Goal: Information Seeking & Learning: Learn about a topic

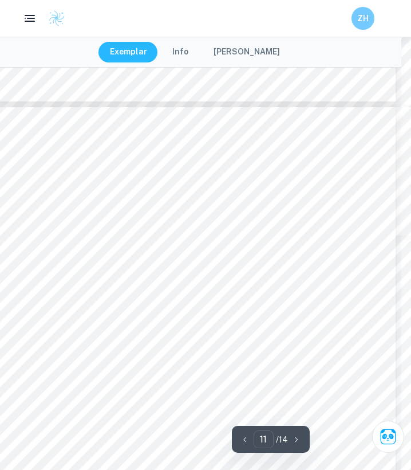
scroll to position [6064, 10]
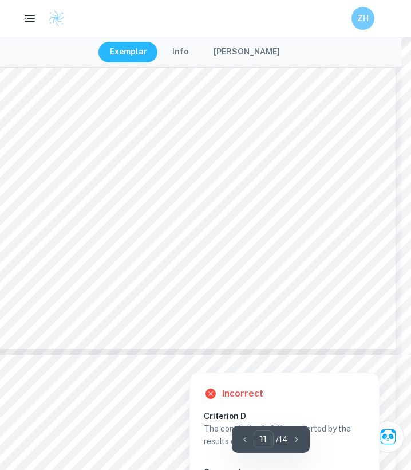
click at [224, 353] on div at bounding box center [290, 351] width 243 height 13
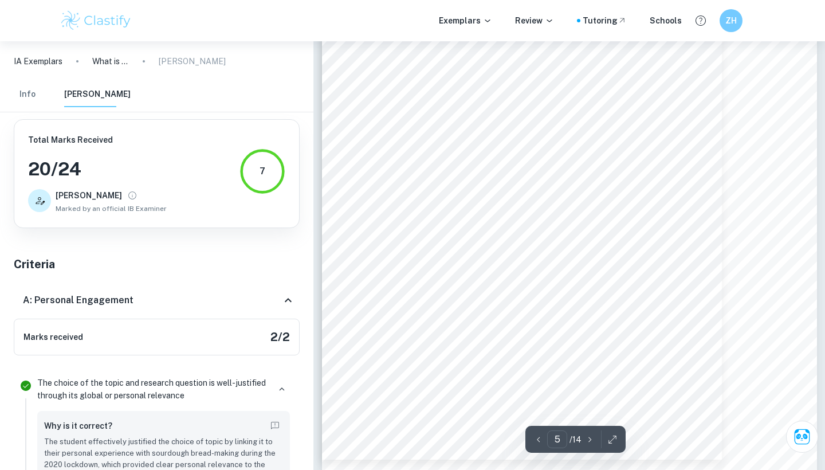
scroll to position [2968, 0]
type input "2"
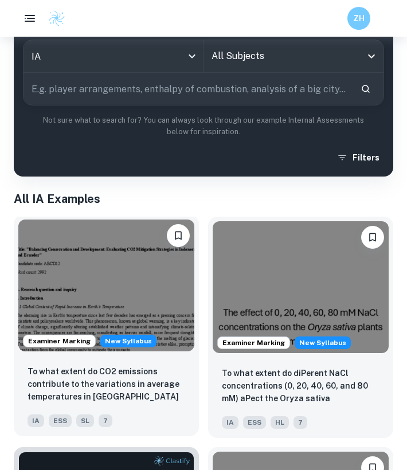
scroll to position [22, 0]
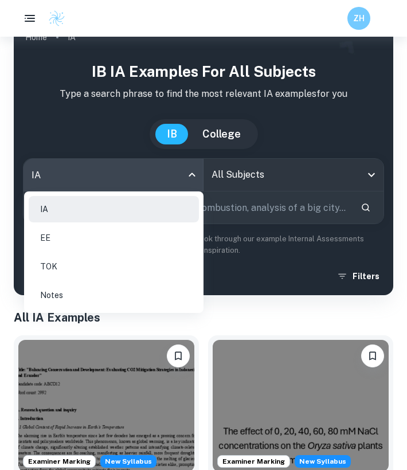
click at [108, 178] on body "We value your privacy We use cookies to enhance your browsing experience, serve…" at bounding box center [203, 249] width 407 height 470
click at [231, 158] on div at bounding box center [203, 235] width 407 height 470
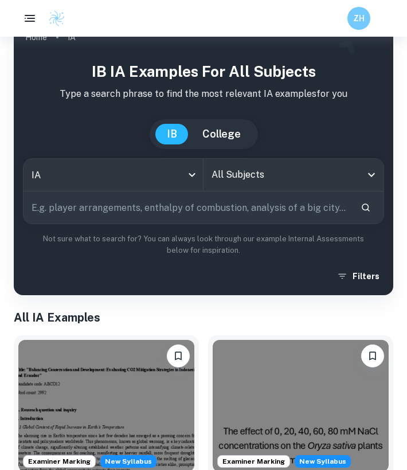
click at [233, 180] on input "All Subjects" at bounding box center [284, 175] width 152 height 22
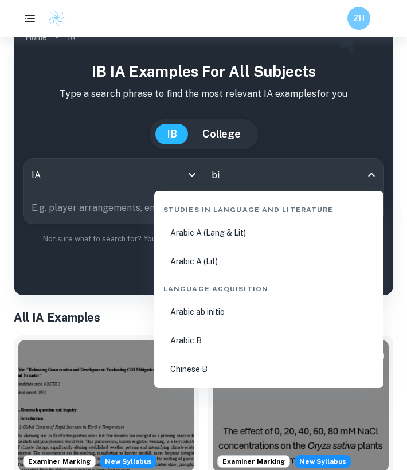
type input "bio"
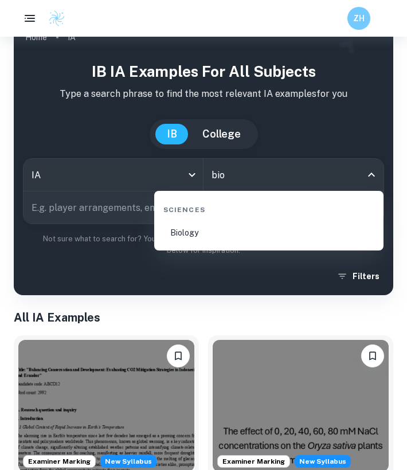
click at [172, 230] on li "Biology" at bounding box center [269, 232] width 220 height 26
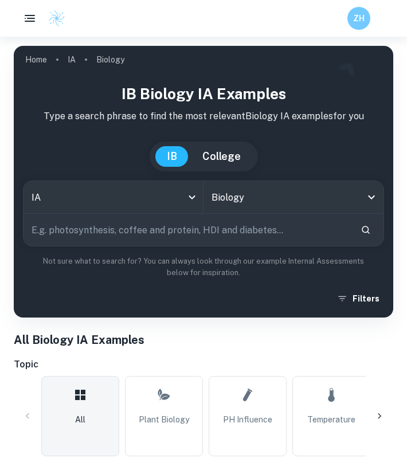
scroll to position [47, 0]
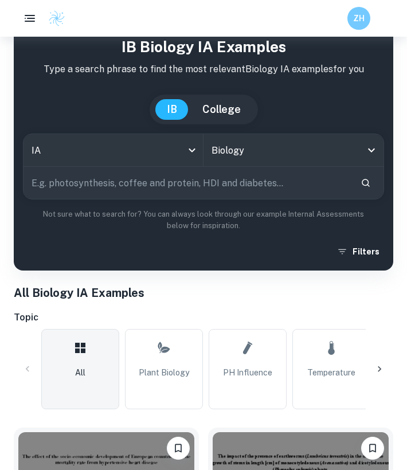
click at [376, 367] on icon at bounding box center [378, 368] width 11 height 11
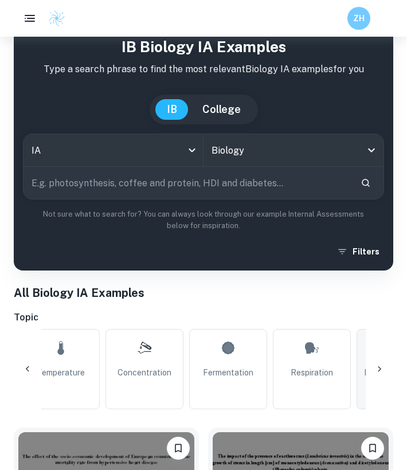
scroll to position [0, 307]
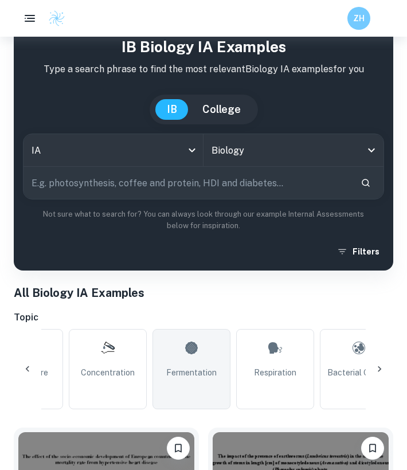
click at [207, 364] on link "Fermentation" at bounding box center [191, 369] width 78 height 80
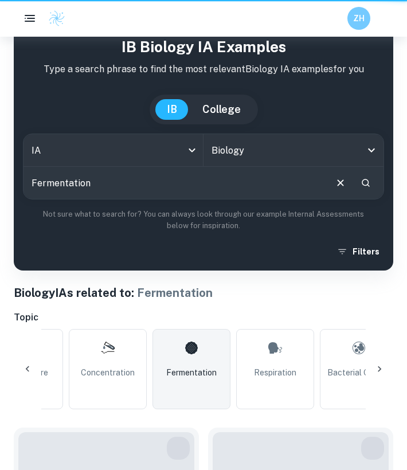
type input "Fermentation"
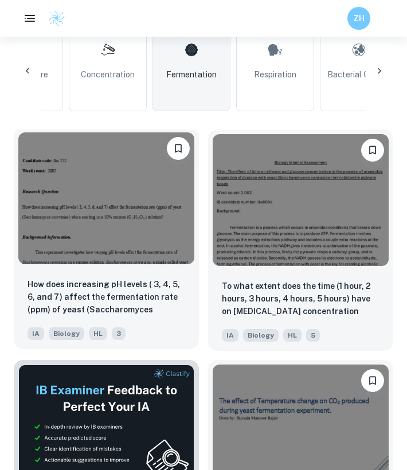
scroll to position [396, 0]
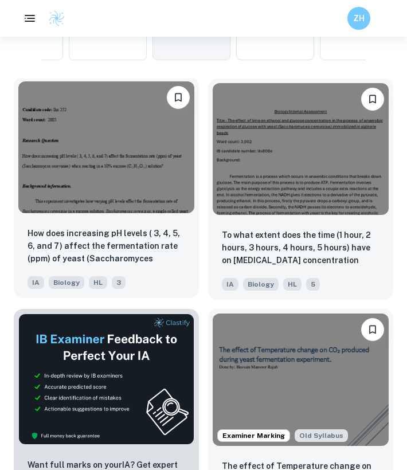
click at [154, 268] on div "How does increasing pH levels ( 3, 4, 5, 6, and 7) affect the fermentation rate…" at bounding box center [106, 258] width 185 height 80
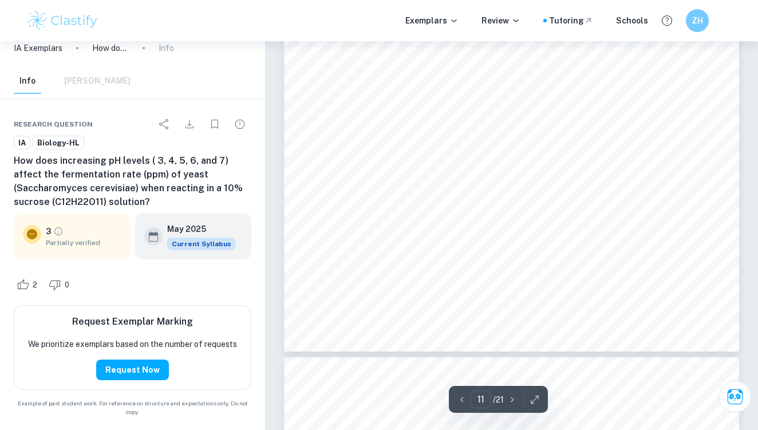
scroll to position [6374, 0]
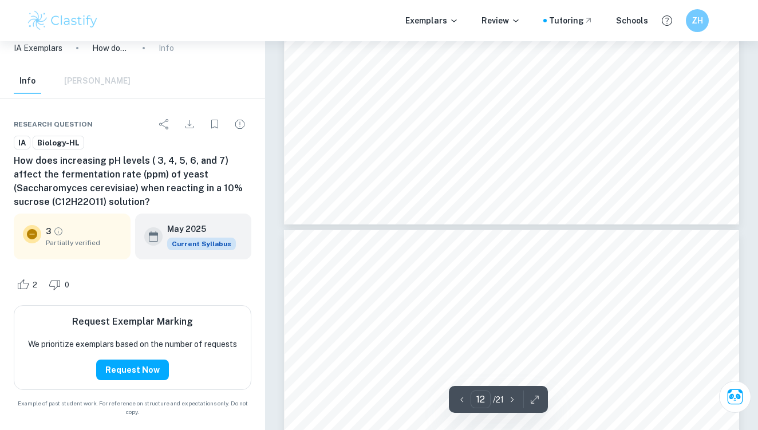
type input "13"
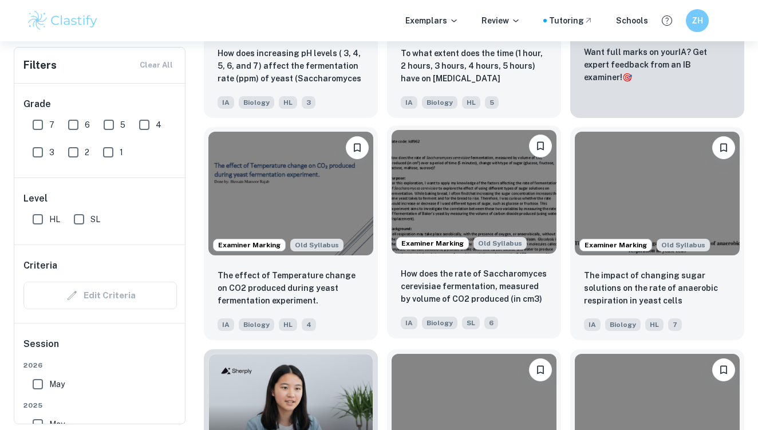
scroll to position [514, 0]
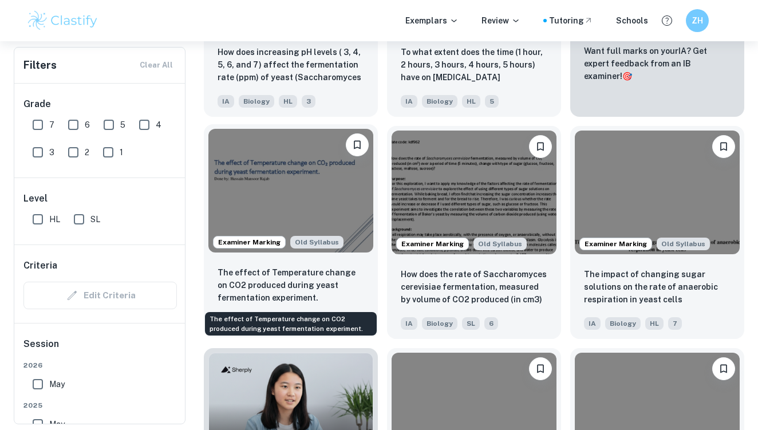
click at [335, 267] on p "The effect of Temperature change on CO2 produced during yeast fermentation expe…" at bounding box center [291, 285] width 147 height 38
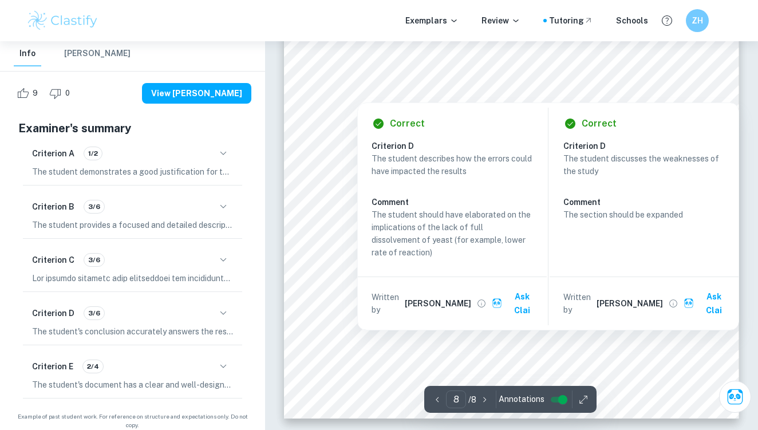
scroll to position [4458, 0]
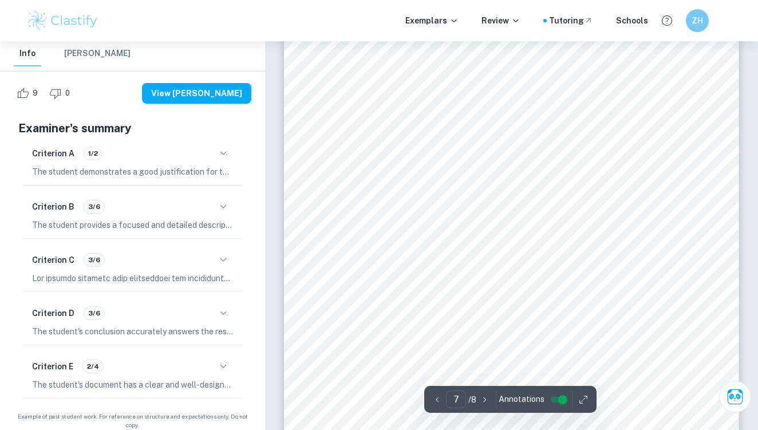
type input "6"
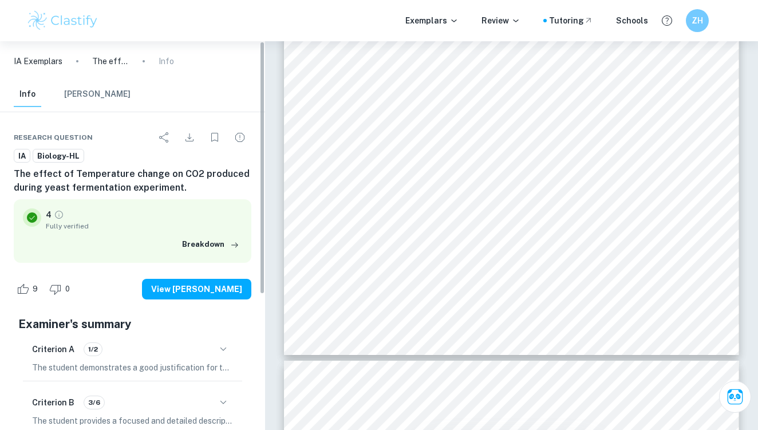
scroll to position [0, 0]
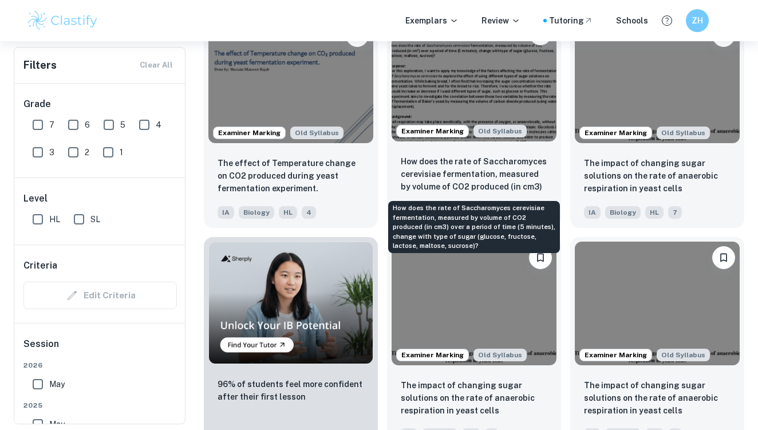
scroll to position [631, 0]
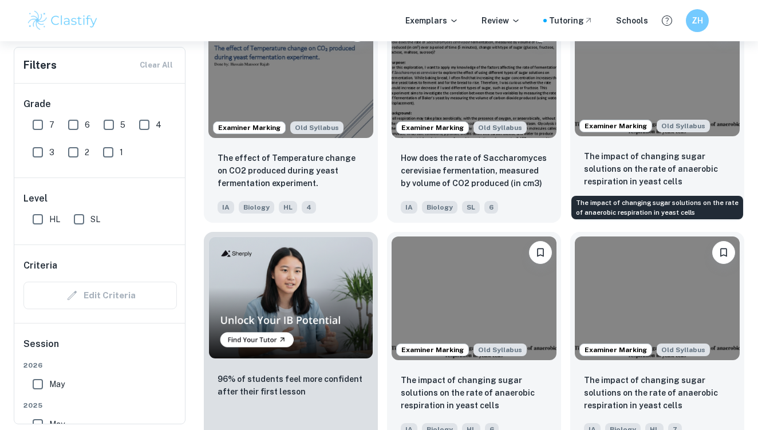
click at [406, 155] on p "The impact of changing sugar solutions on the rate of anaerobic respiration in …" at bounding box center [657, 169] width 147 height 38
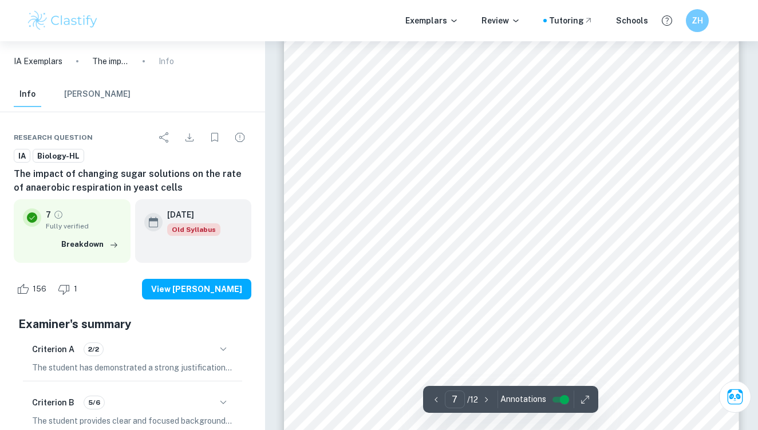
scroll to position [4028, 0]
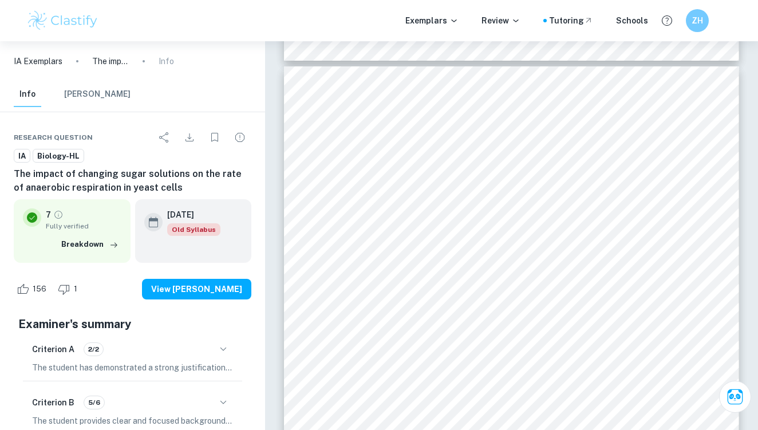
type input "6"
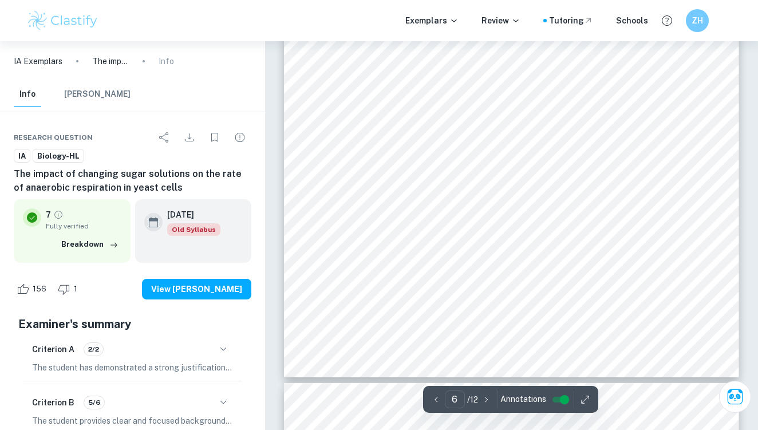
scroll to position [3656, 0]
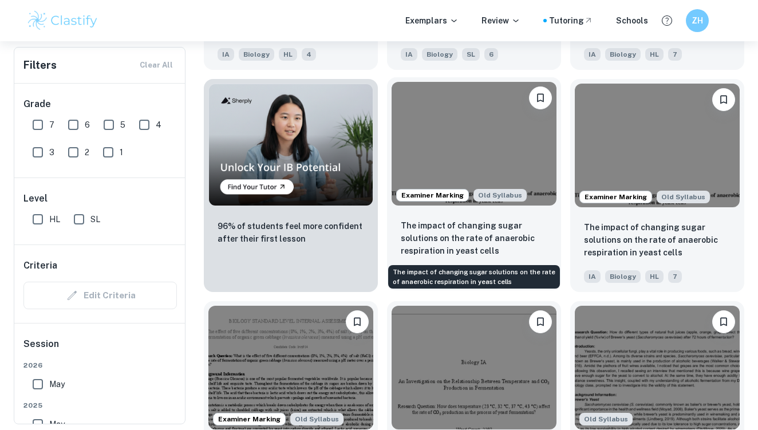
scroll to position [789, 0]
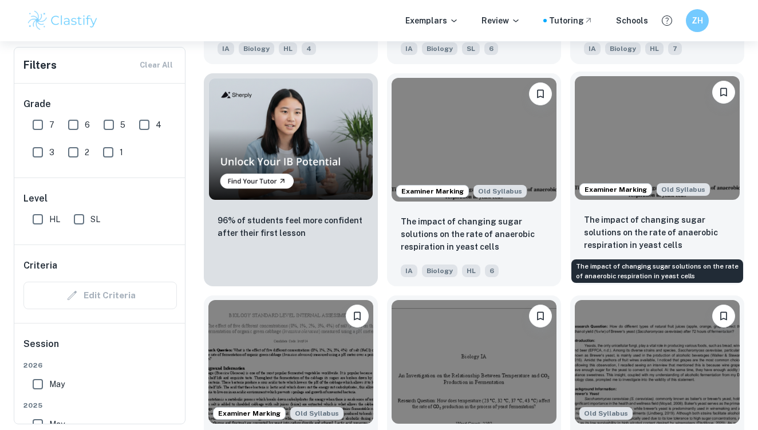
click at [406, 224] on p "The impact of changing sugar solutions on the rate of anaerobic respiration in …" at bounding box center [657, 233] width 147 height 38
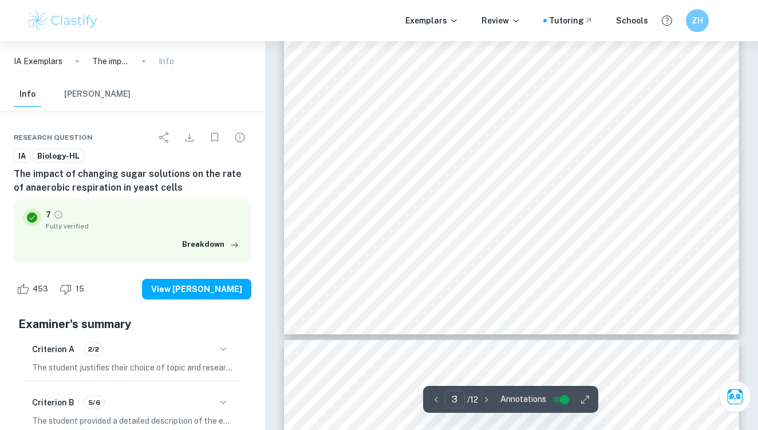
type input "4"
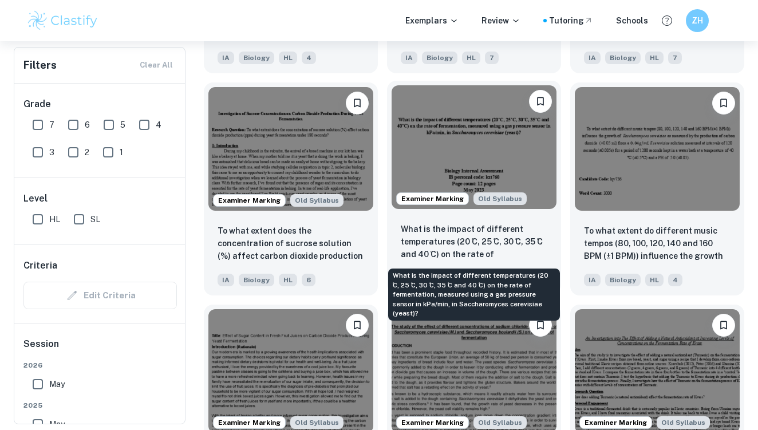
scroll to position [1456, 0]
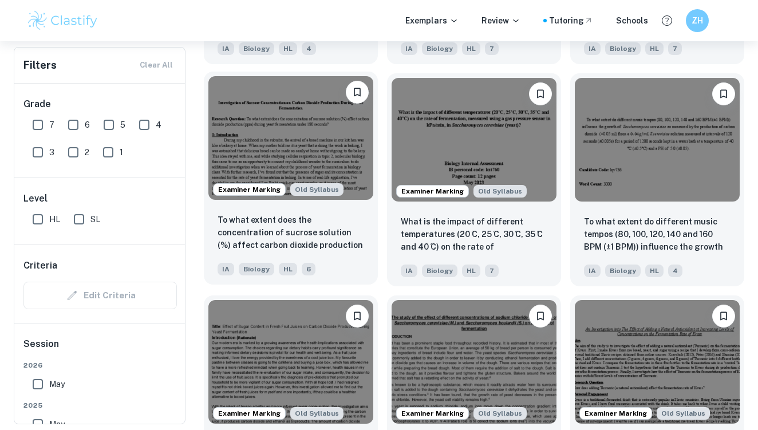
click at [362, 258] on div "To what extent does the concentration of sucrose solution (%) affect carbon dio…" at bounding box center [291, 244] width 174 height 80
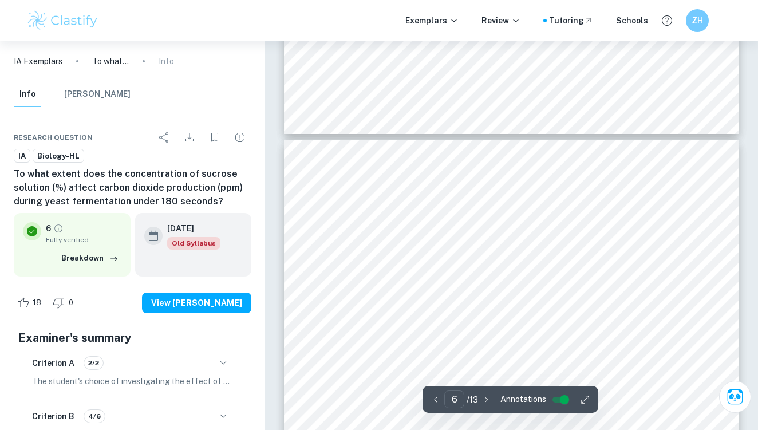
scroll to position [2961, 1]
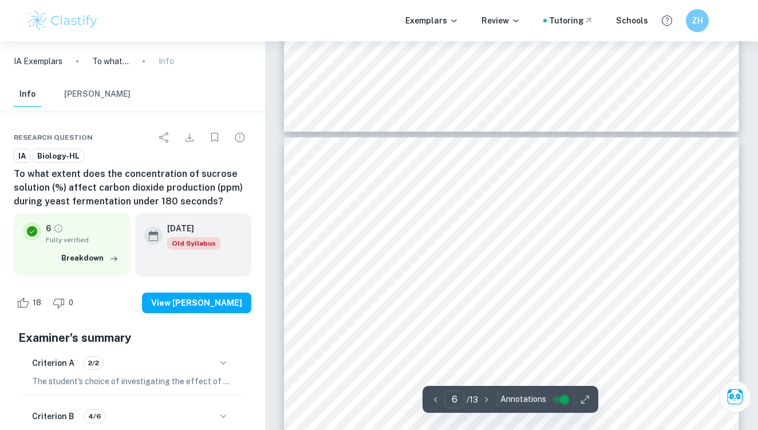
type input "5"
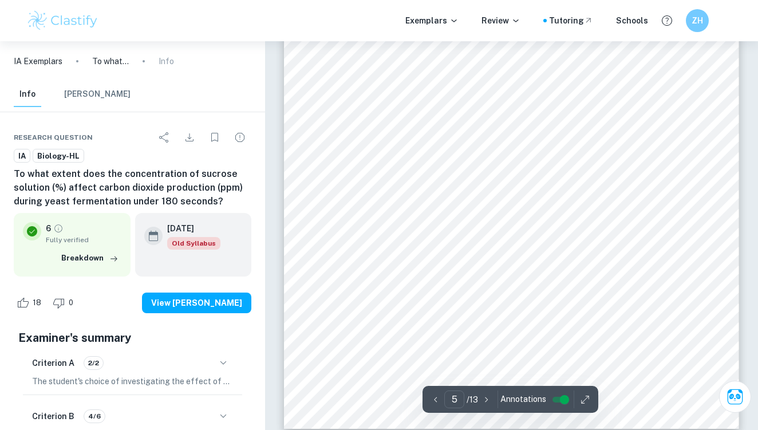
scroll to position [2665, 0]
click at [406, 207] on div "jsd386 5 6. Risk Assessment There are no particular safety, environmental, or e…" at bounding box center [511, 133] width 455 height 589
